Goal: Task Accomplishment & Management: Manage account settings

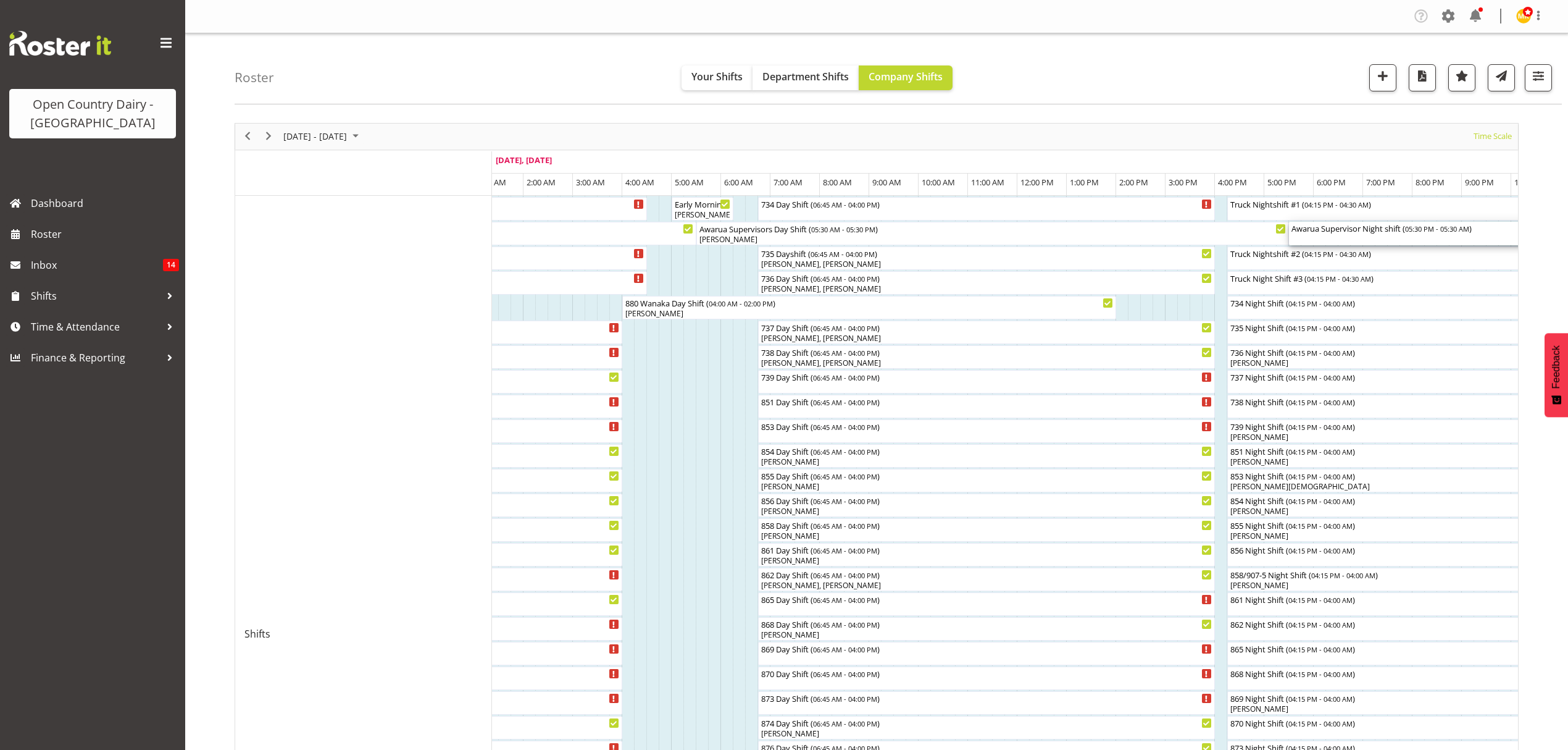
click at [1327, 238] on div "Awarua Supervisor Night shift ( 05:30 PM - 05:30 AM )" at bounding box center [1585, 234] width 588 height 24
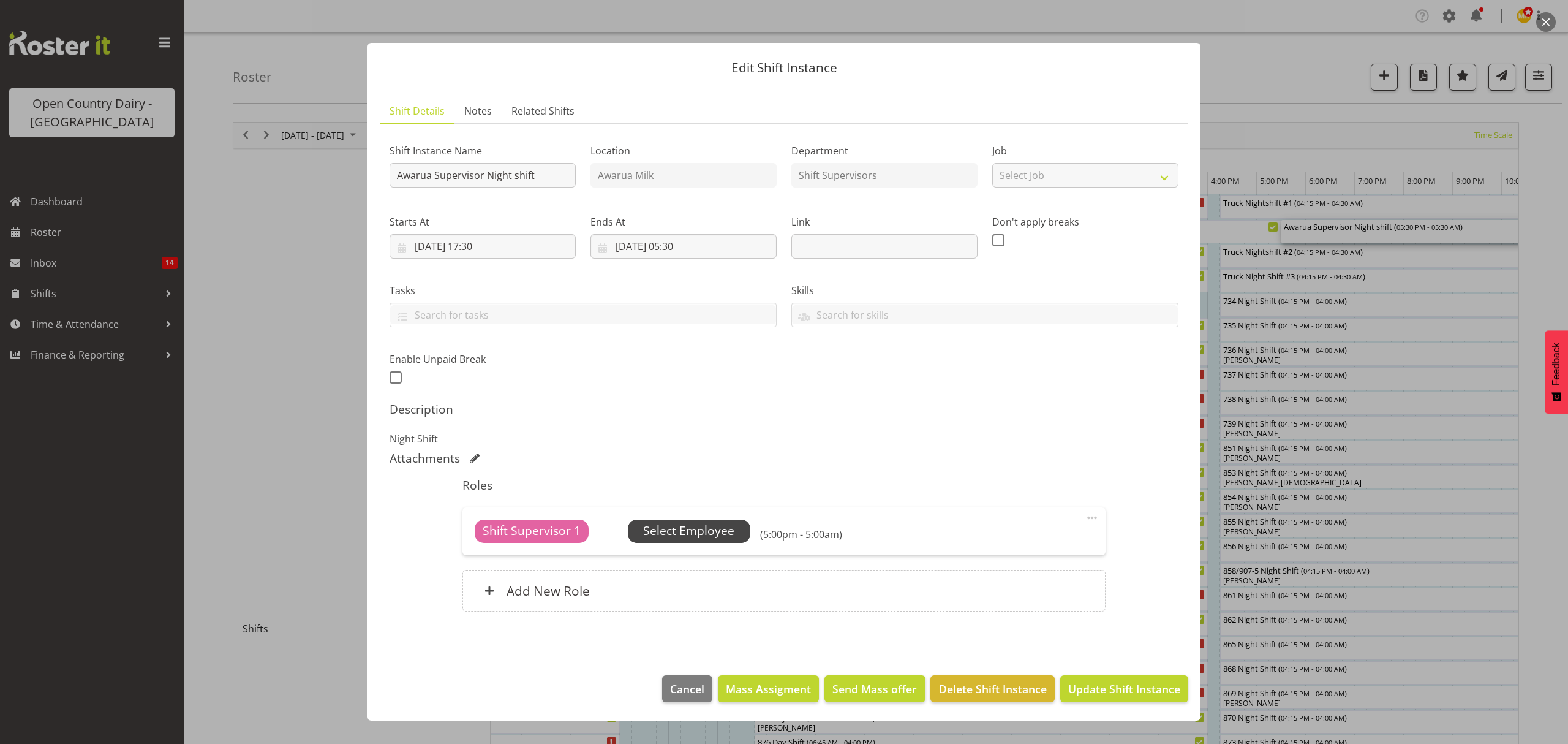
click at [697, 533] on span "Select Employee" at bounding box center [689, 531] width 91 height 18
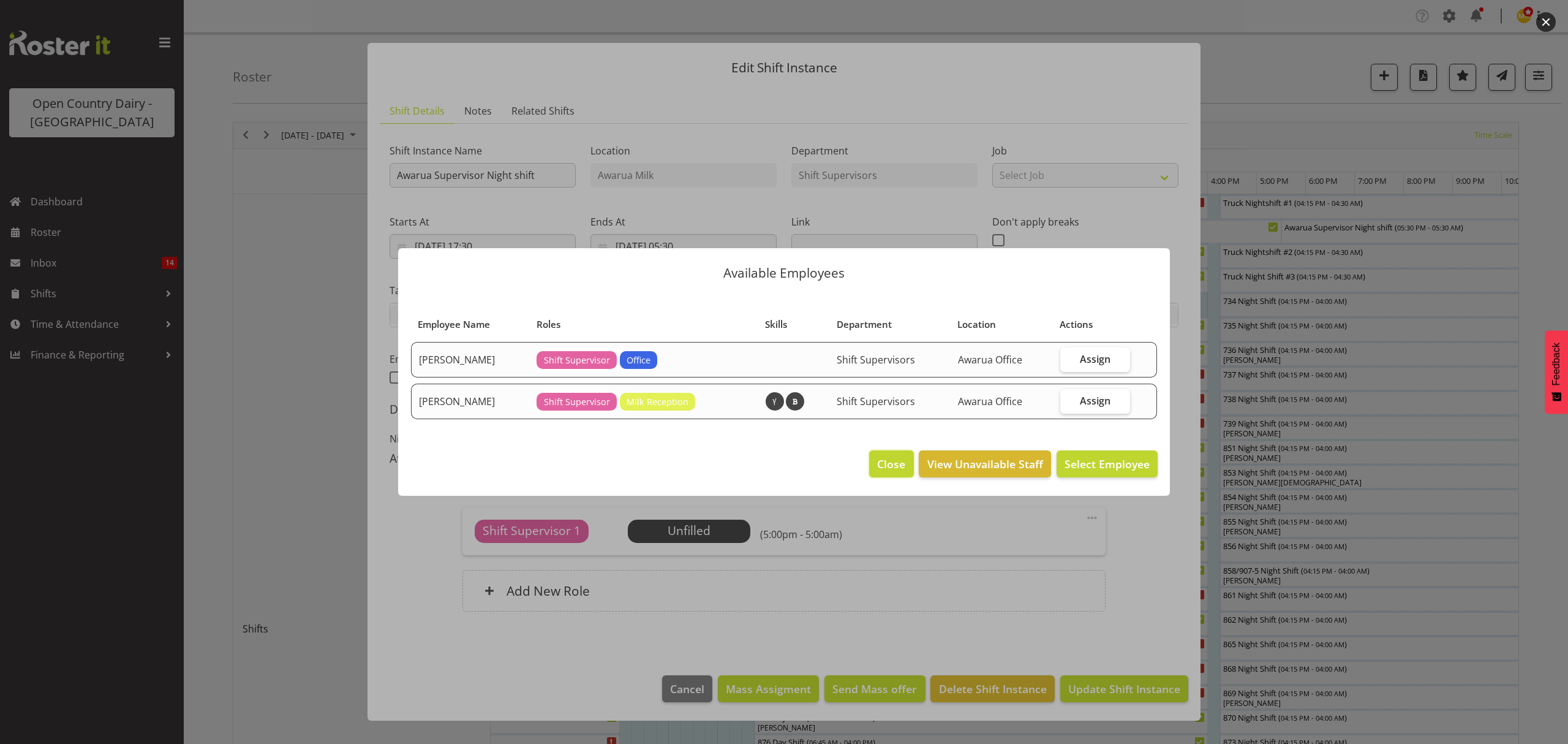
click at [898, 464] on span "Close" at bounding box center [891, 464] width 28 height 16
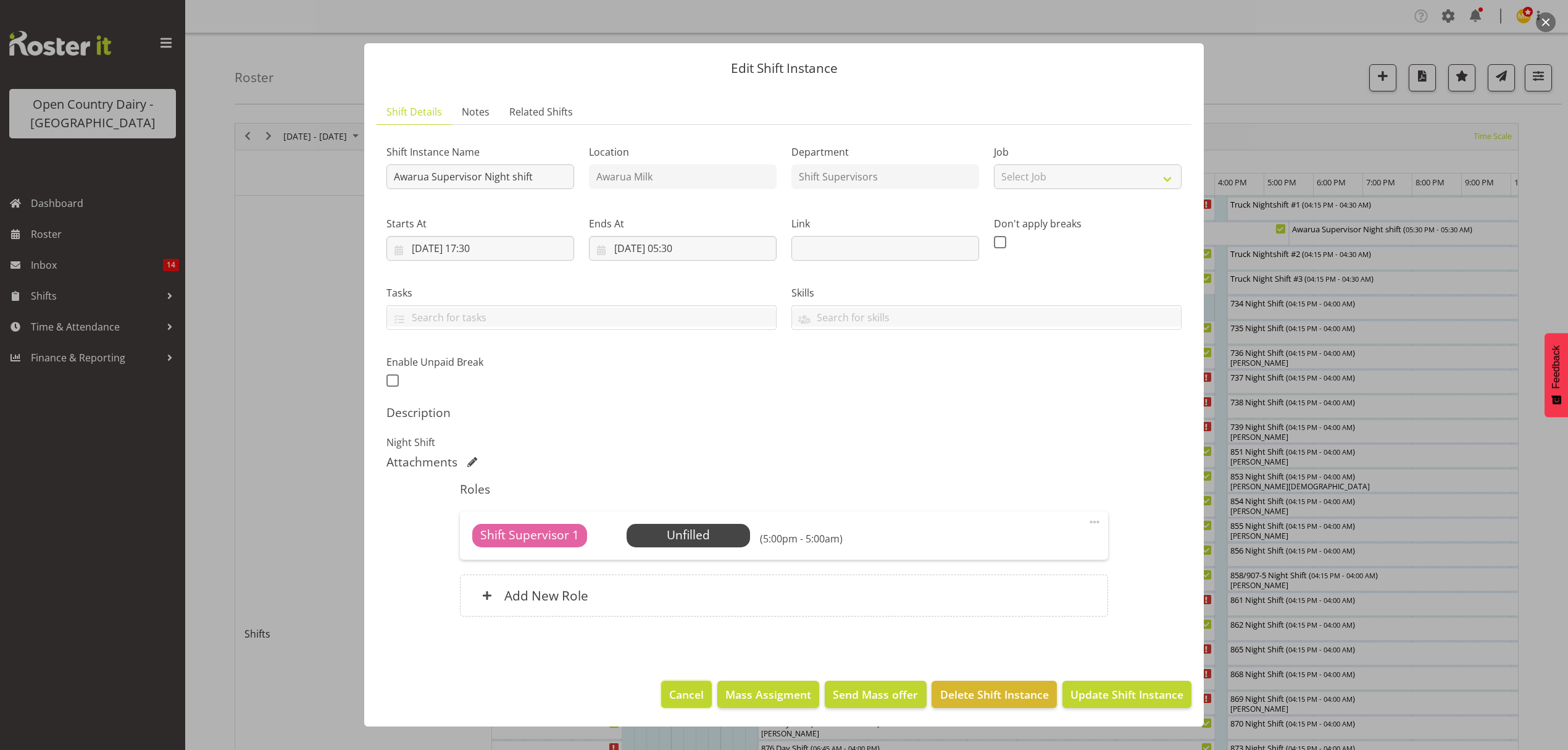
click at [699, 688] on span "Cancel" at bounding box center [686, 695] width 35 height 16
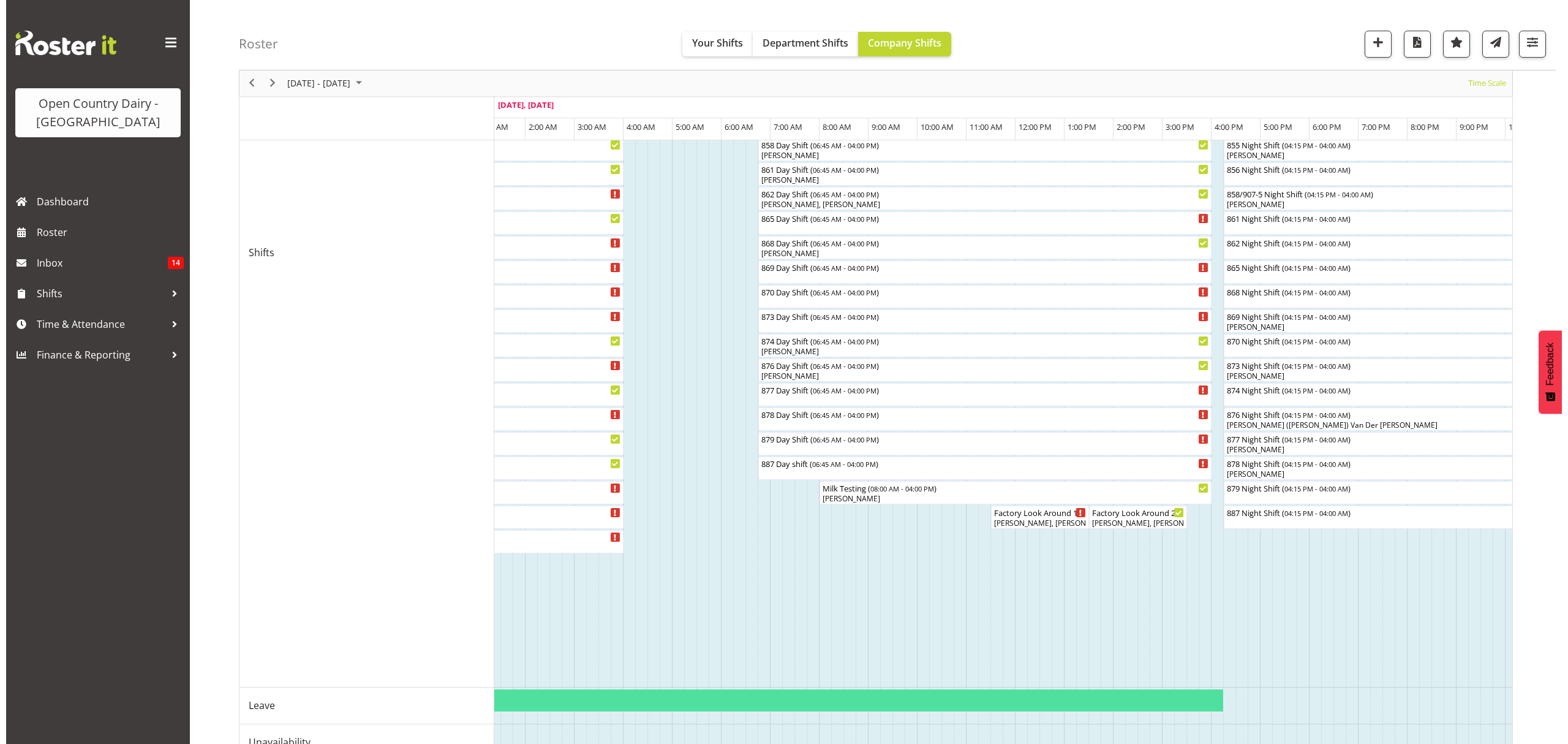
scroll to position [408, 0]
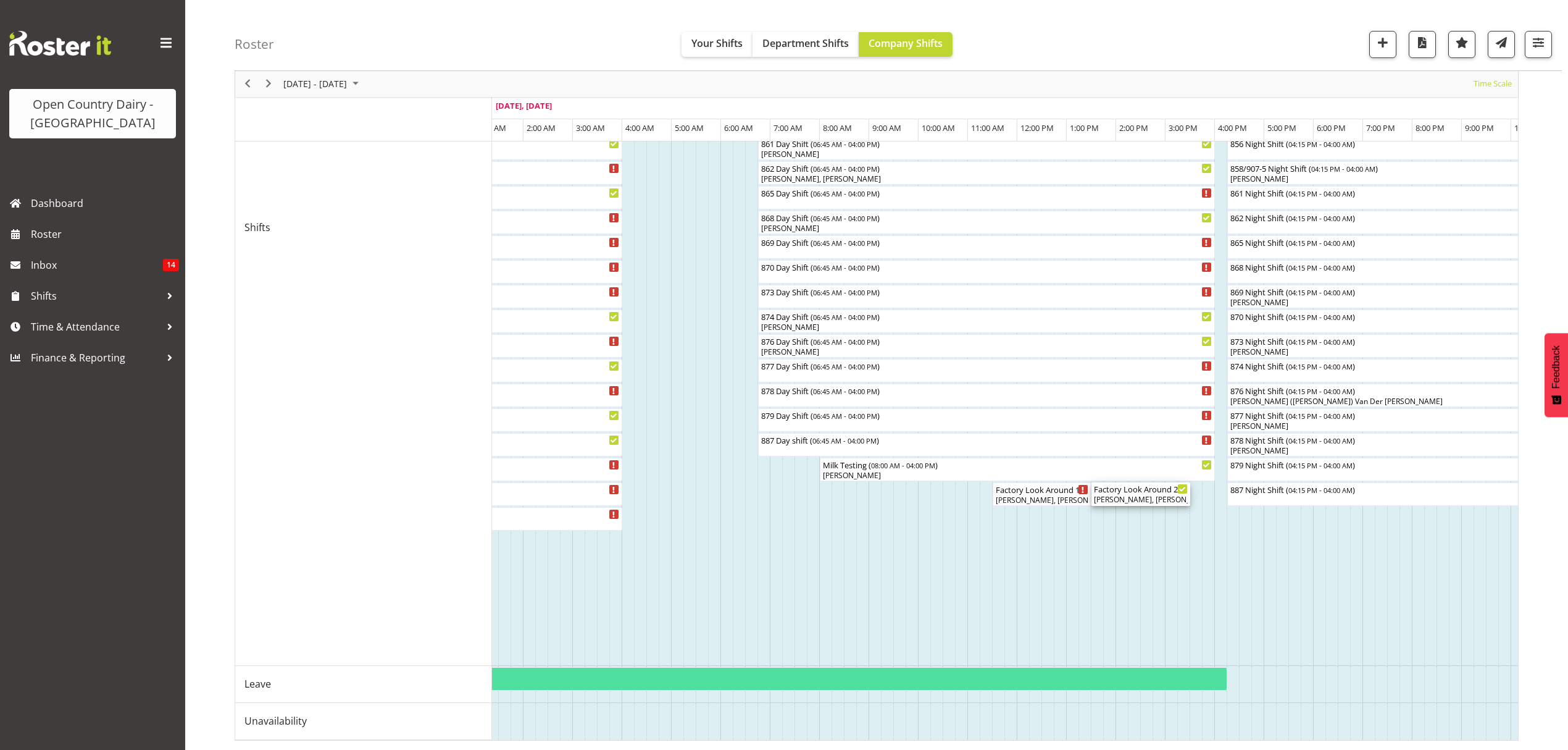
click at [1162, 489] on div "Factory Look Around 2 ( 01:30 PM - 03:30 PM ) [PERSON_NAME], [PERSON_NAME], [PE…" at bounding box center [1141, 494] width 94 height 24
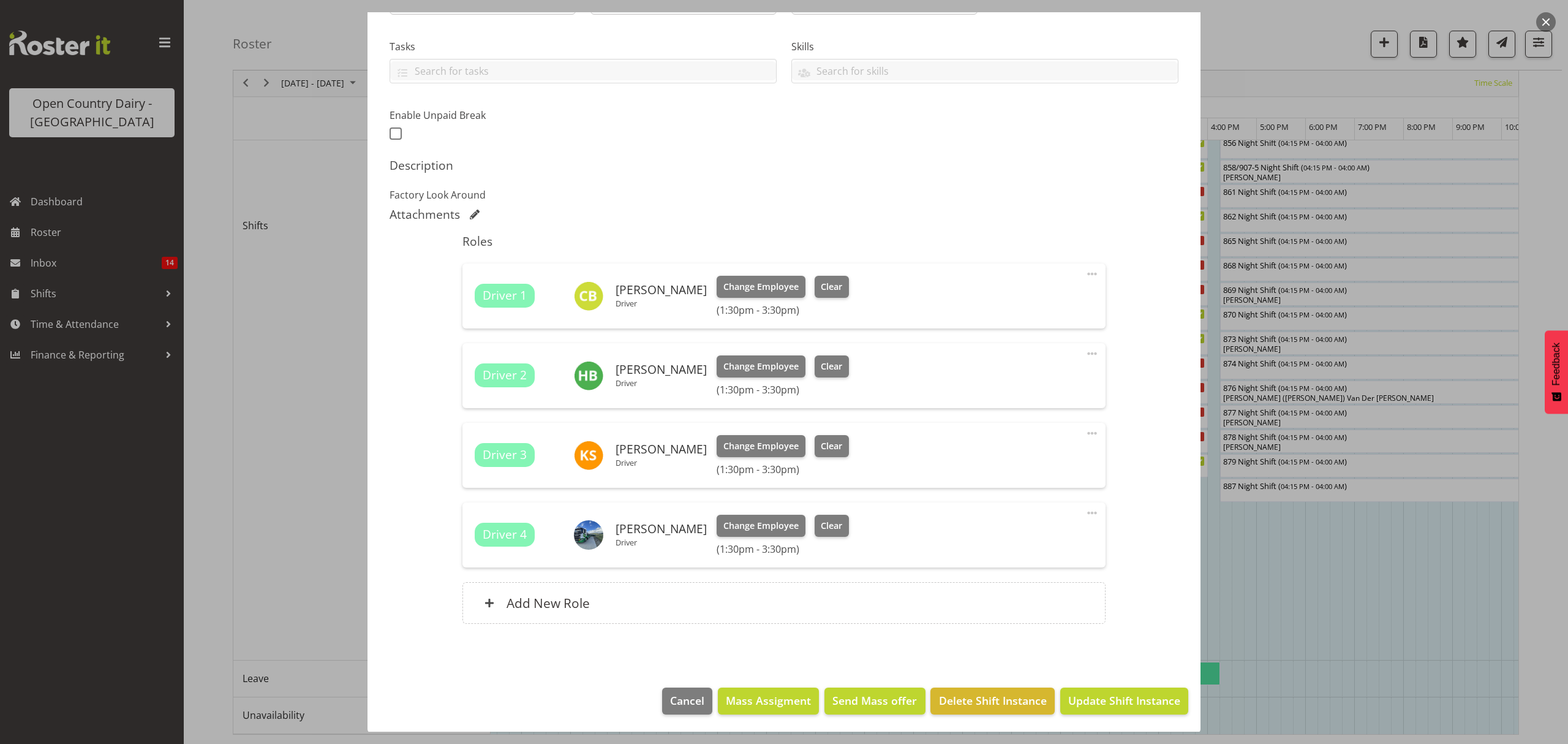
scroll to position [246, 0]
click at [838, 515] on button "Clear" at bounding box center [832, 525] width 35 height 22
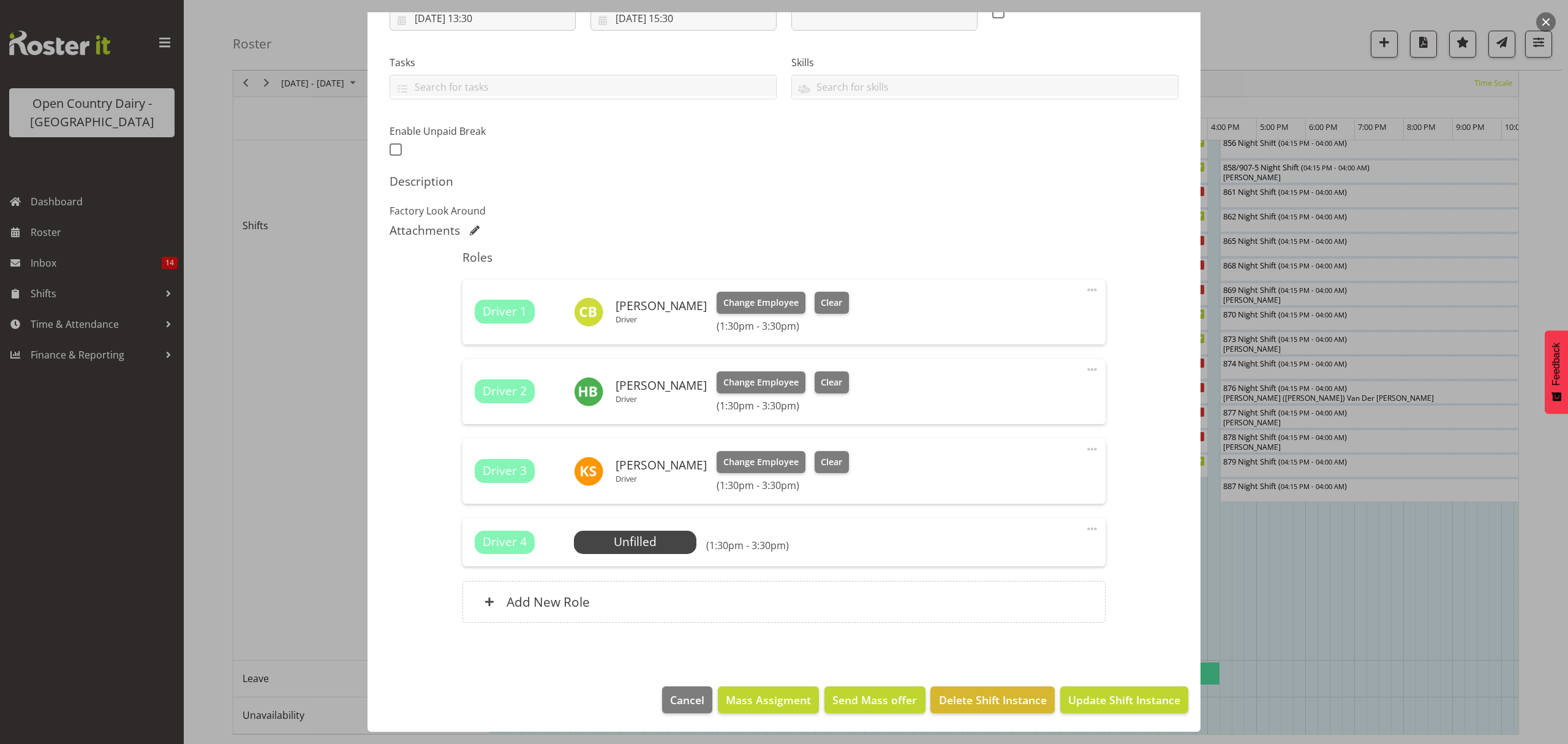
scroll to position [229, 0]
click at [1085, 708] on span "Update Shift Instance" at bounding box center [1124, 700] width 112 height 16
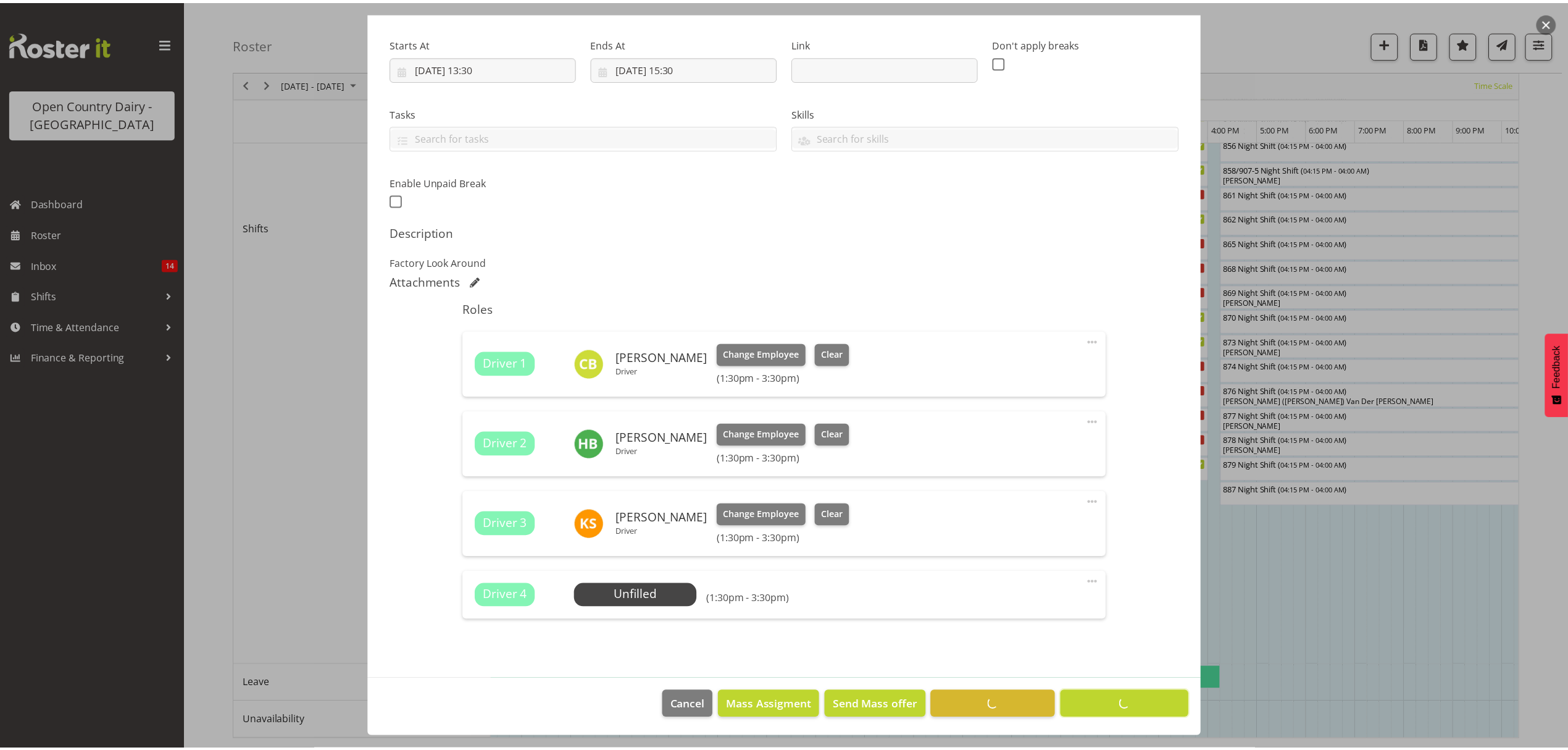
scroll to position [0, 0]
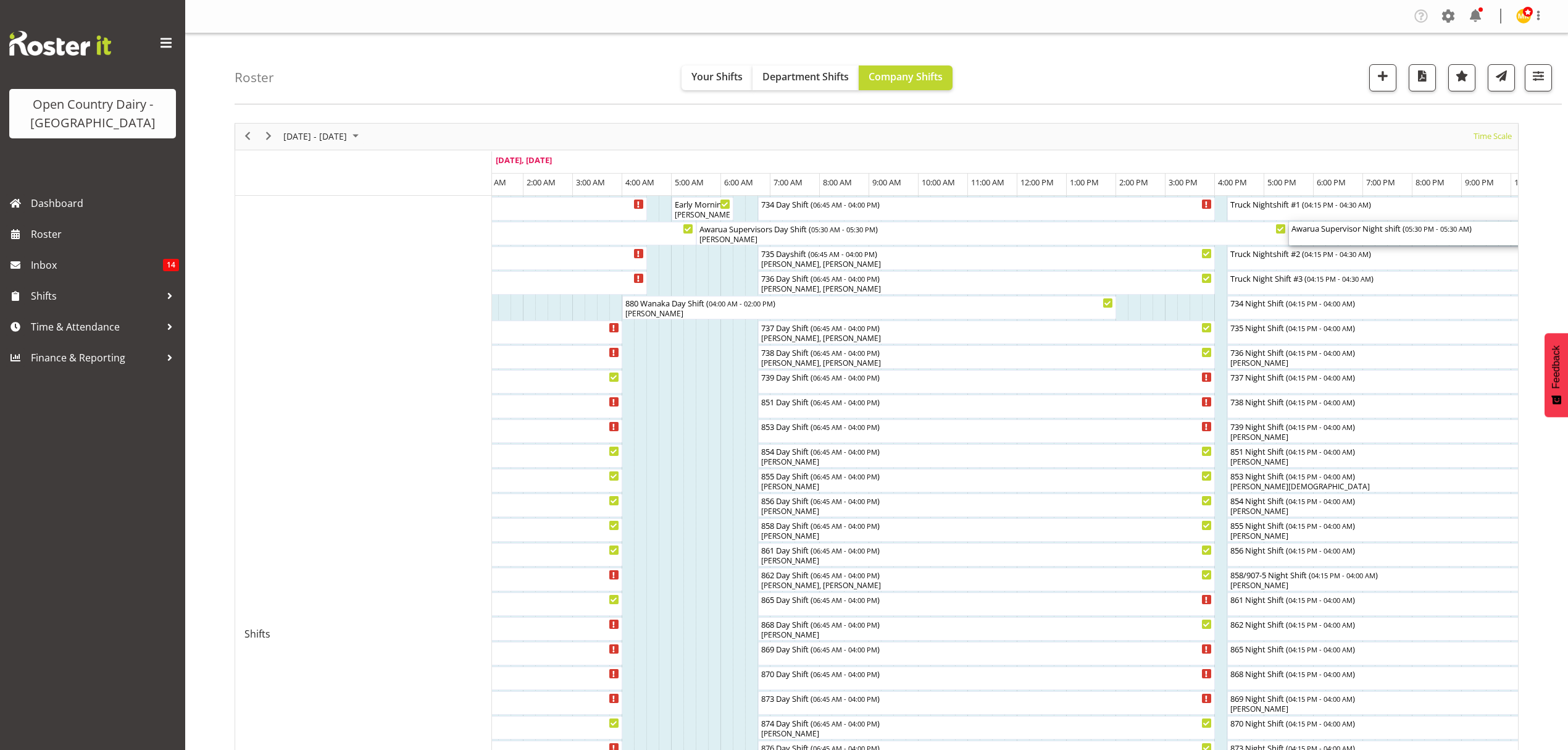
click at [1337, 233] on div "Awarua Supervisor Night shift ( 05:30 PM - 05:30 AM )" at bounding box center [1585, 228] width 588 height 13
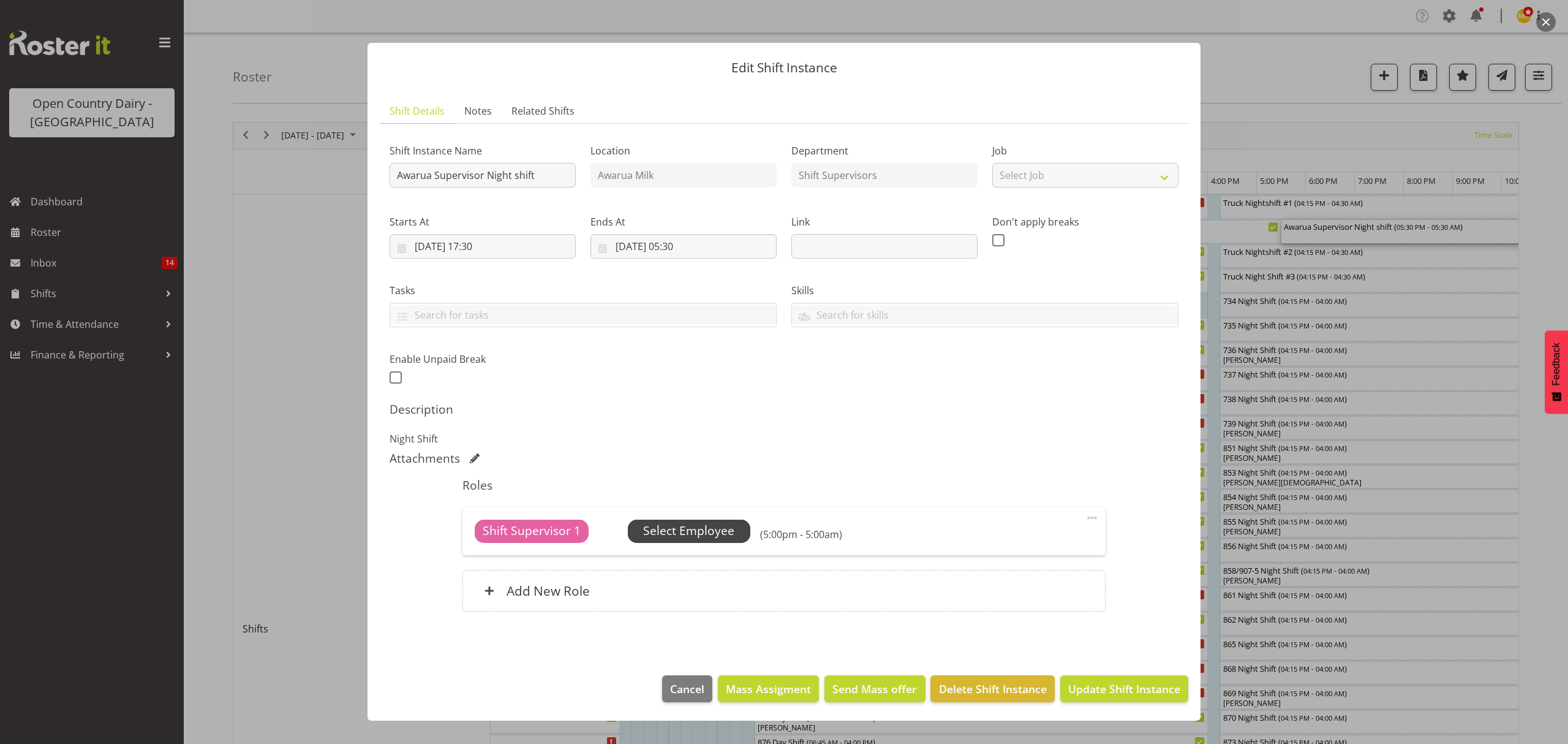
click at [663, 525] on span "Select Employee" at bounding box center [689, 531] width 91 height 18
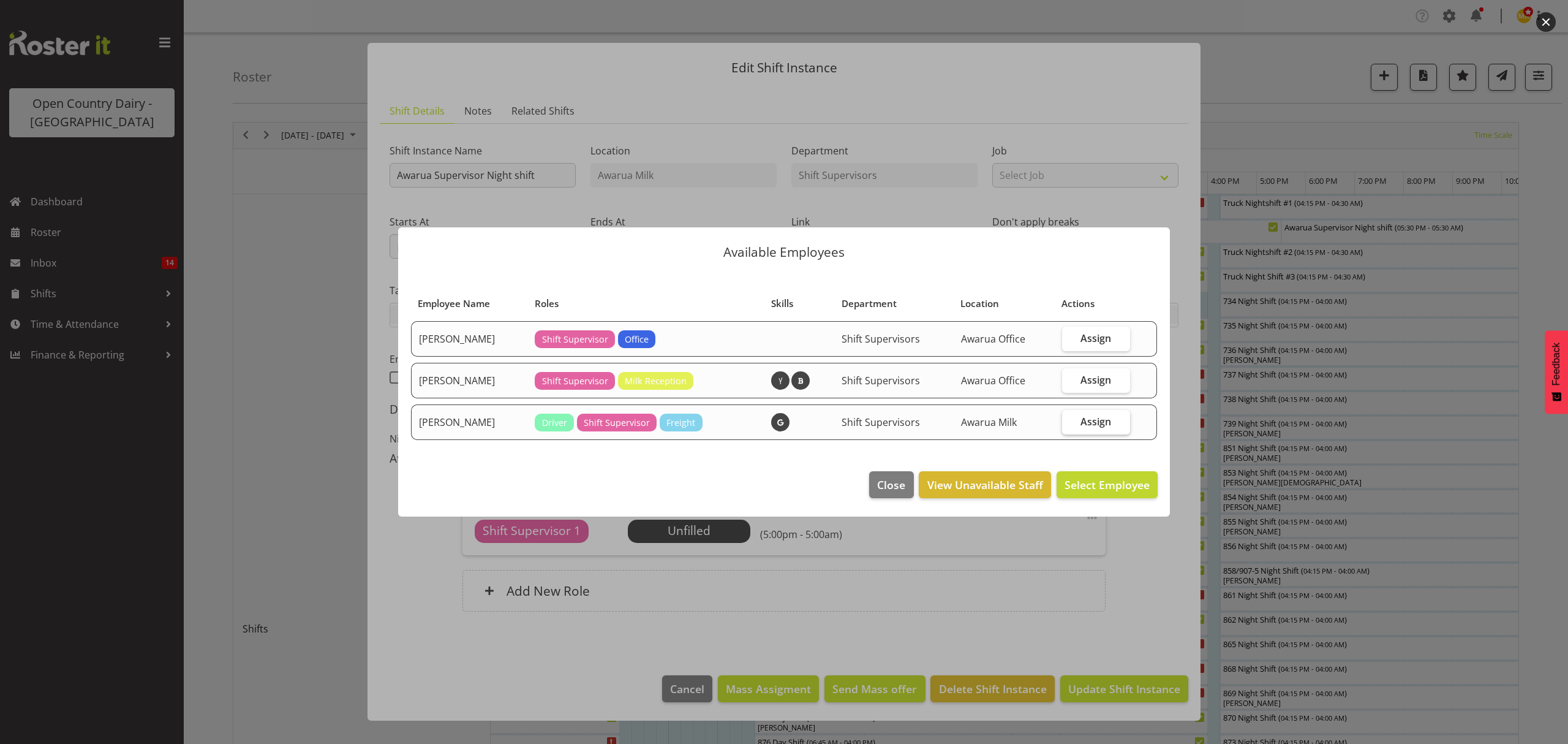
click at [1094, 428] on label "Assign" at bounding box center [1096, 422] width 68 height 24
click at [1070, 426] on input "Assign" at bounding box center [1066, 421] width 8 height 8
checkbox input "true"
click at [1113, 497] on button "Assign [PERSON_NAME]" at bounding box center [1088, 484] width 139 height 27
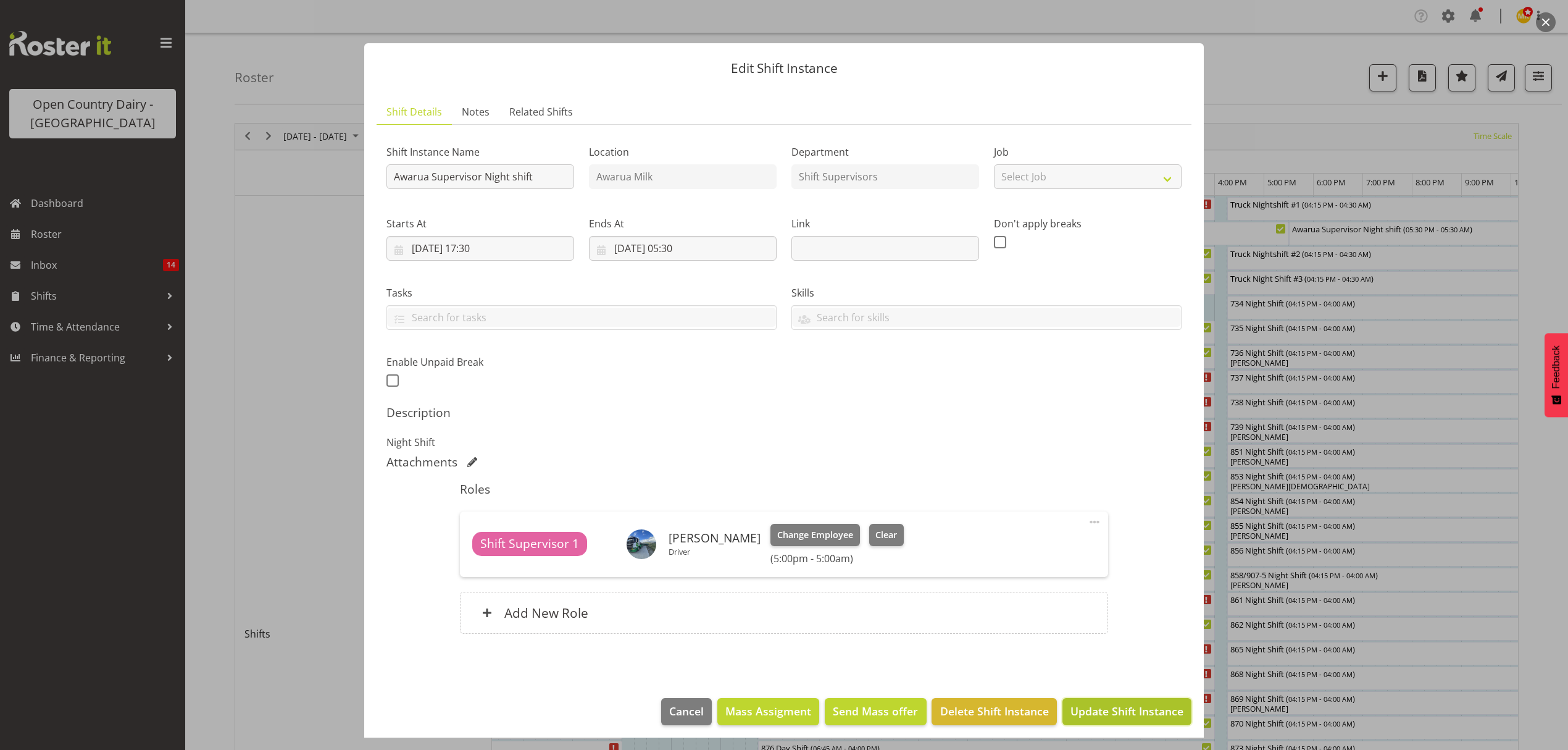
click at [1082, 714] on span "Update Shift Instance" at bounding box center [1127, 711] width 113 height 16
